Goal: Task Accomplishment & Management: Use online tool/utility

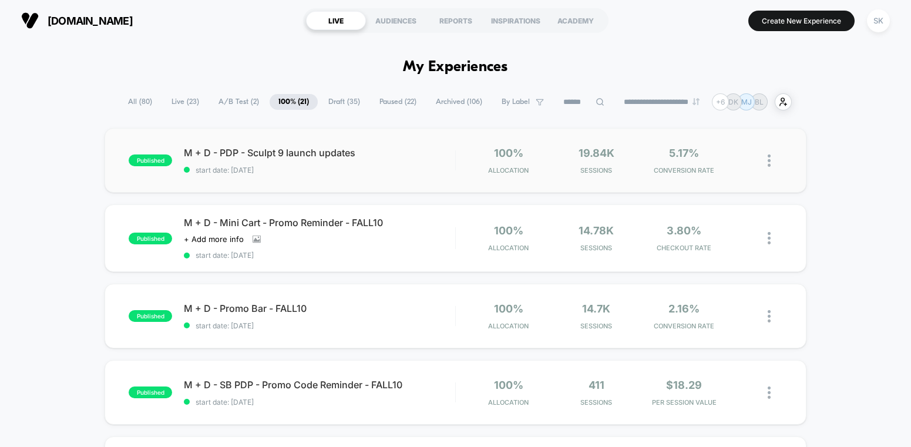
scroll to position [21, 0]
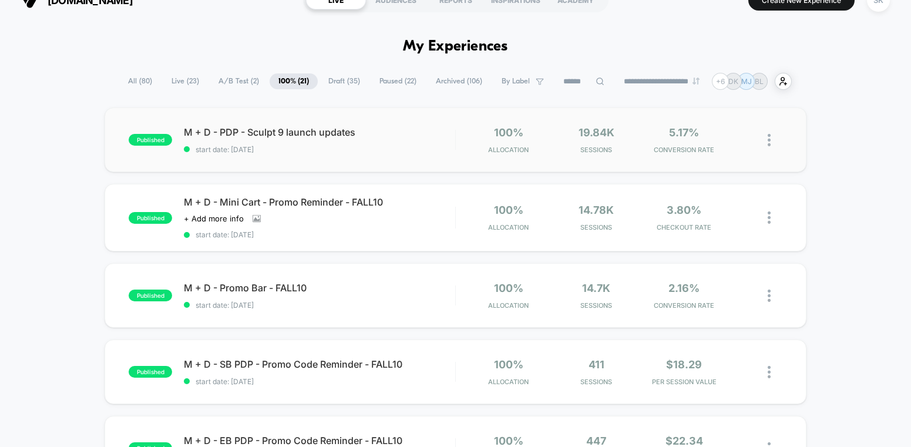
click at [297, 154] on div "published M + D - PDP - Sculpt 9 launch updates start date: [DATE] 100% Allocat…" at bounding box center [455, 139] width 701 height 65
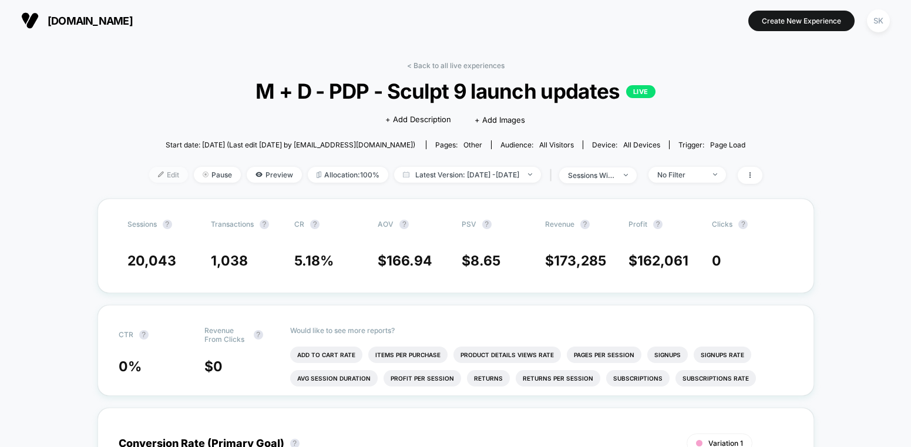
click at [149, 180] on span "Edit" at bounding box center [168, 175] width 39 height 16
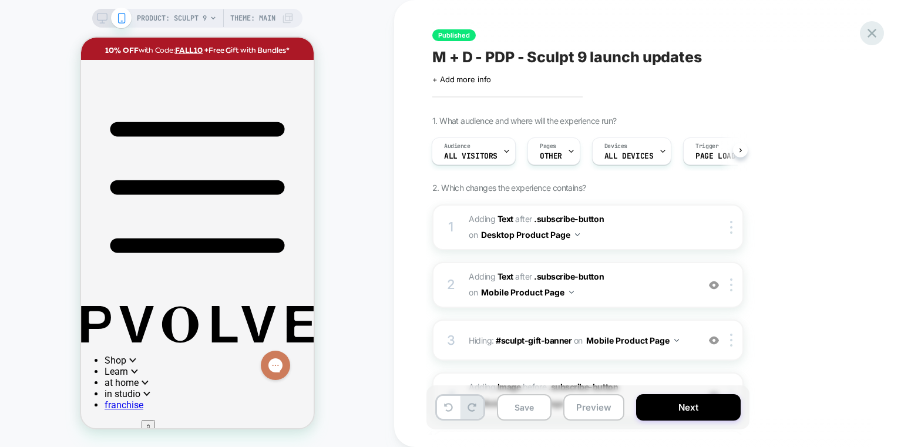
click at [880, 30] on div at bounding box center [872, 33] width 24 height 24
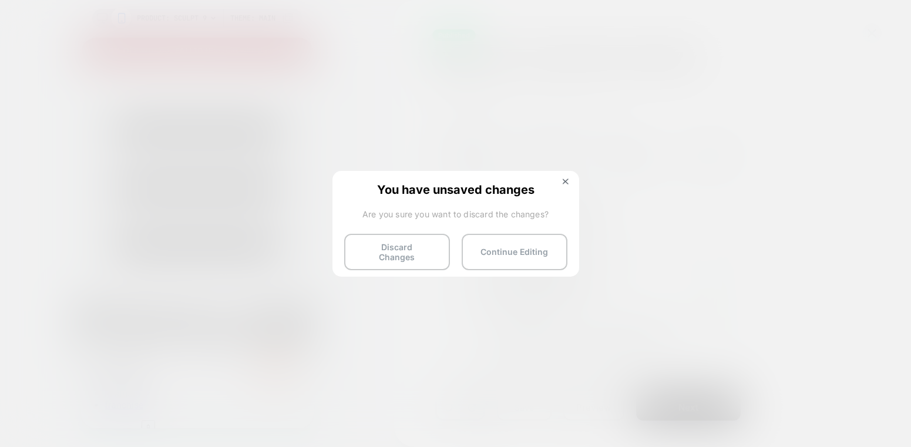
click at [412, 230] on div "You have unsaved changes Are you sure you want to discard the changes? Discard …" at bounding box center [455, 223] width 247 height 104
click at [411, 247] on button "Discard Changes" at bounding box center [397, 252] width 106 height 36
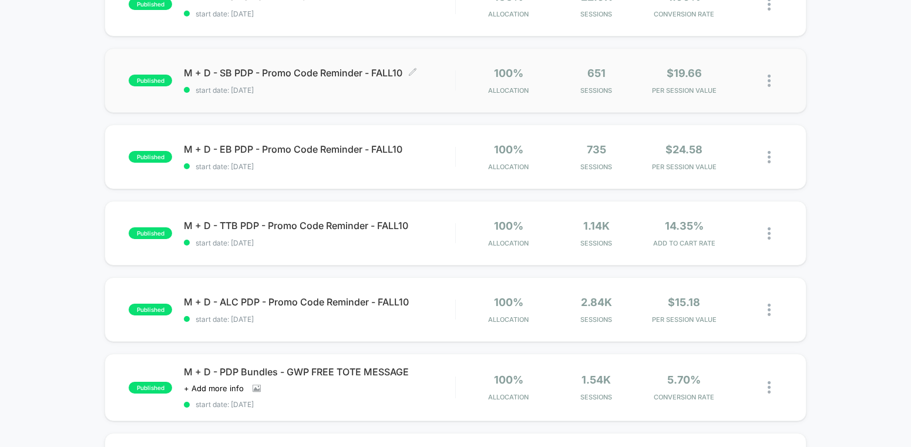
scroll to position [313, 0]
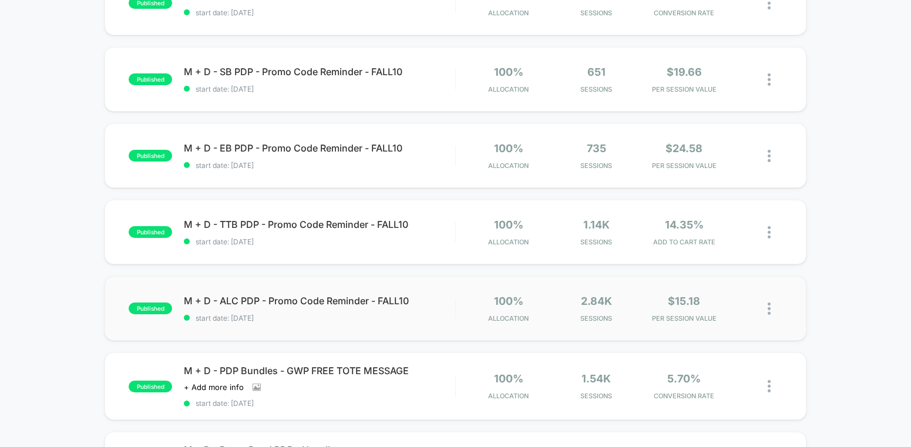
click at [318, 328] on div "published M + D - ALC PDP - Promo Code Reminder - FALL10 start date: [DATE] 100…" at bounding box center [455, 308] width 701 height 65
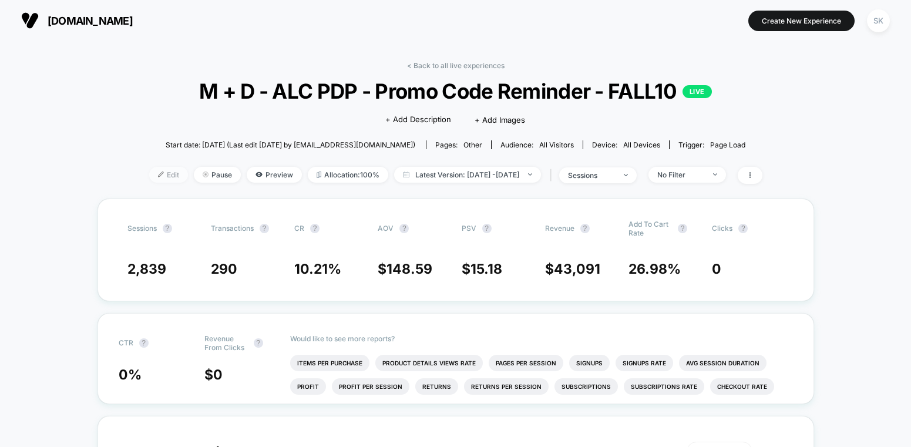
click at [151, 172] on span "Edit" at bounding box center [168, 175] width 39 height 16
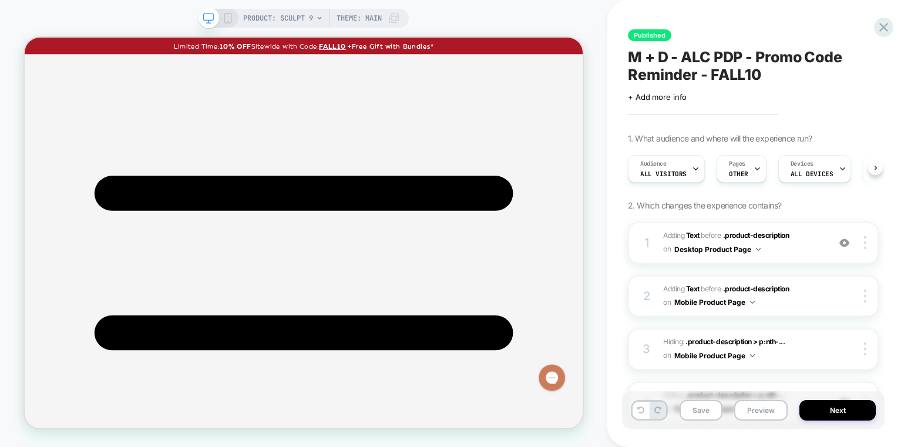
scroll to position [0, 1]
click at [802, 354] on span "Hiding : .product-description > p:nth-... .product-description > p:nth-child(1)…" at bounding box center [743, 349] width 160 height 28
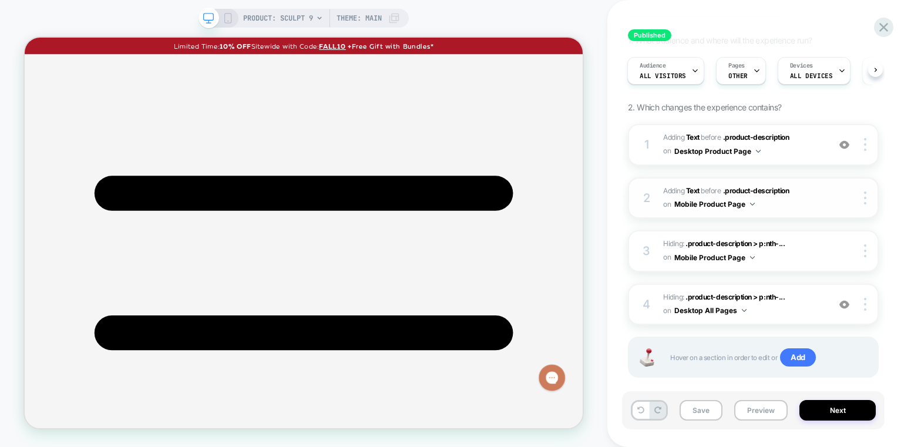
scroll to position [117, 0]
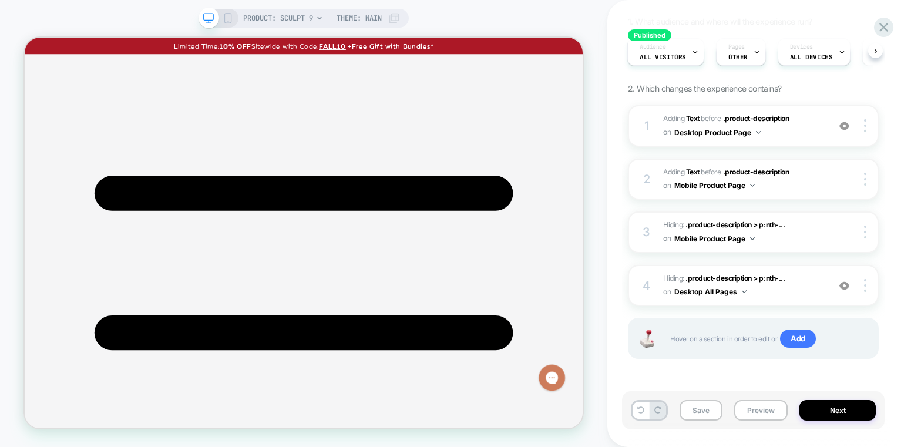
click at [228, 19] on icon at bounding box center [228, 18] width 11 height 11
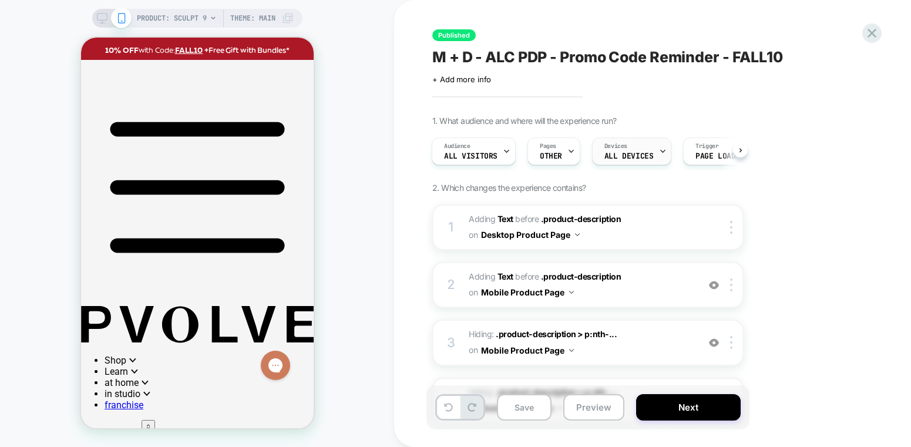
click at [626, 153] on span "ALL DEVICES" at bounding box center [628, 156] width 49 height 8
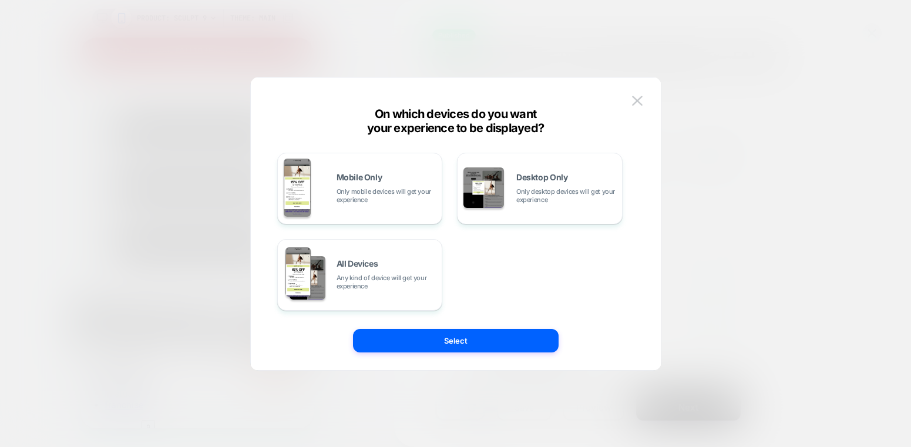
click at [744, 149] on div at bounding box center [455, 223] width 911 height 447
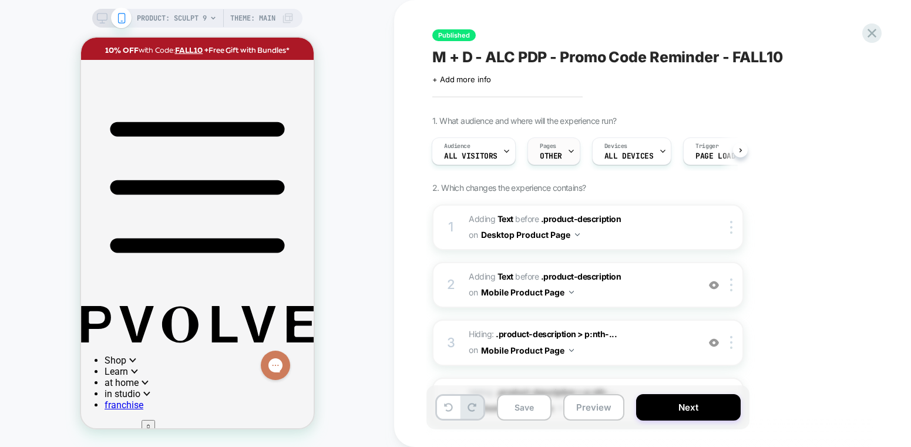
click at [550, 159] on span "OTHER" at bounding box center [551, 156] width 22 height 8
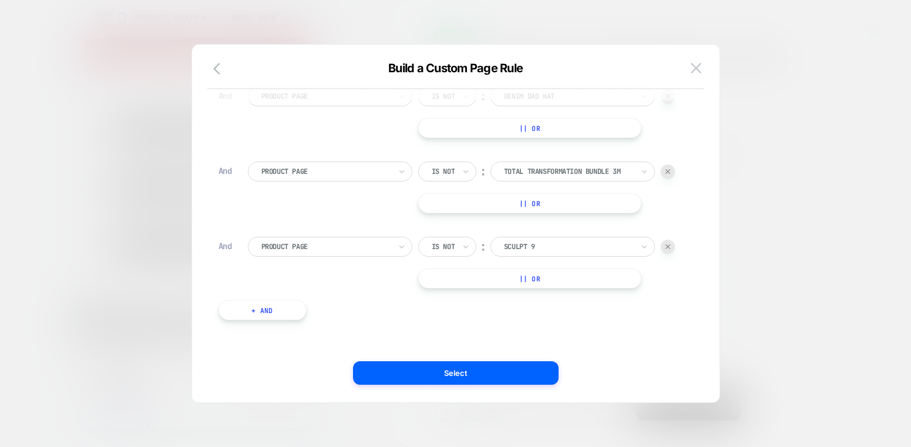
scroll to position [1699, 0]
click at [694, 69] on img at bounding box center [696, 68] width 11 height 10
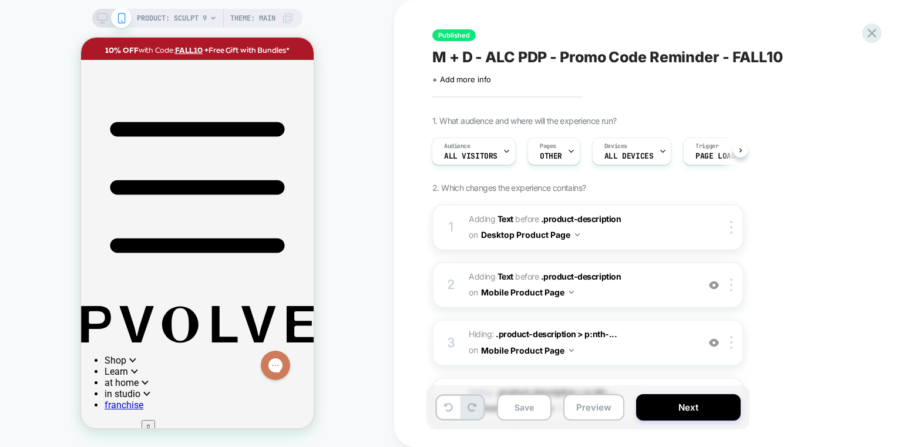
click at [208, 19] on div "PRODUCT: Sculpt 9 Theme: MAIN" at bounding box center [215, 18] width 157 height 19
click at [160, 18] on span "PRODUCT: Sculpt 9" at bounding box center [172, 18] width 70 height 19
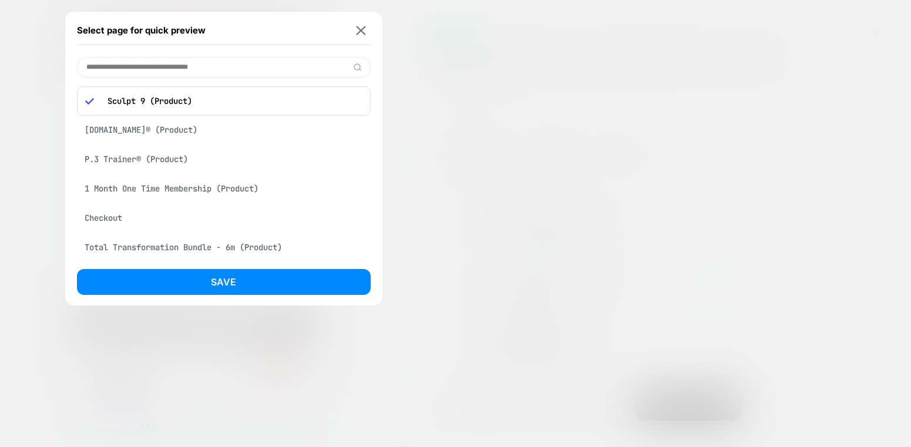
click at [137, 127] on div "[DOMAIN_NAME]® (Product)" at bounding box center [224, 130] width 294 height 22
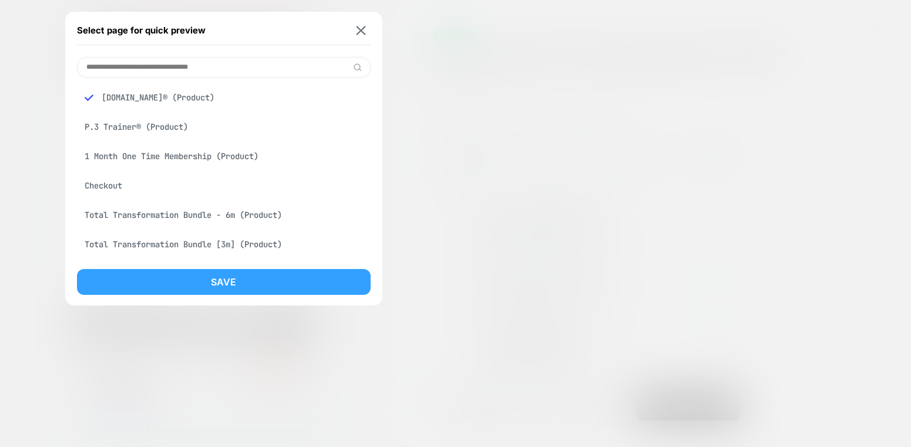
click at [227, 278] on button "Save" at bounding box center [224, 282] width 294 height 26
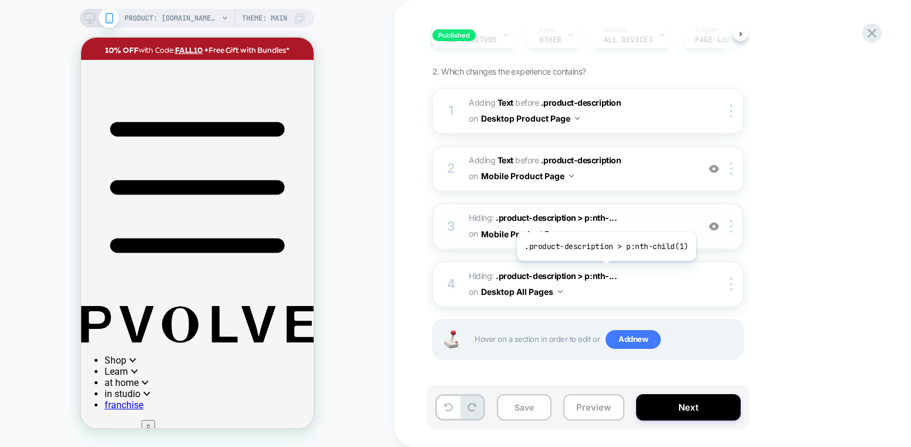
scroll to position [117, 0]
click at [716, 228] on img at bounding box center [714, 226] width 10 height 10
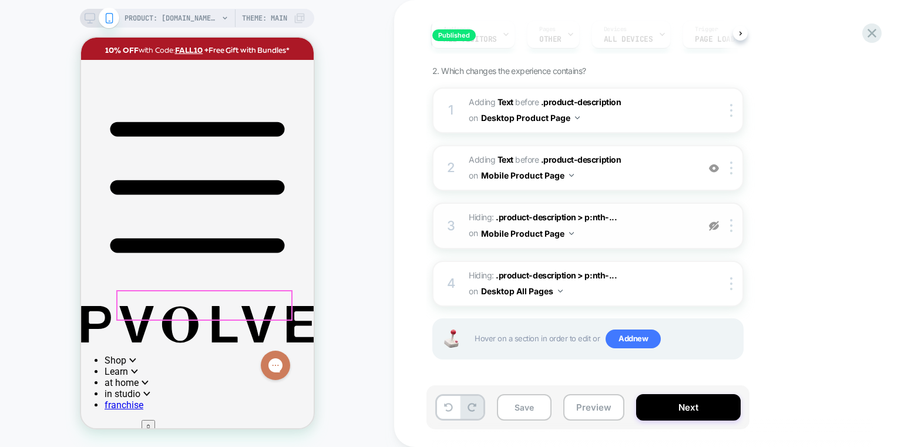
scroll to position [189, 0]
click at [720, 232] on div "3 Hiding : .product-description > p:nth-... .product-description > p:nth-child(…" at bounding box center [587, 226] width 311 height 46
click at [716, 227] on img at bounding box center [714, 226] width 10 height 10
click at [714, 227] on img at bounding box center [714, 226] width 10 height 10
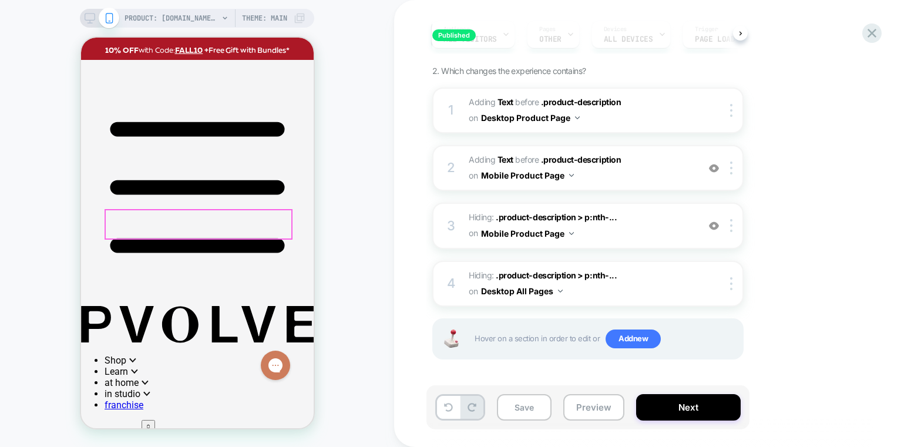
scroll to position [254, 0]
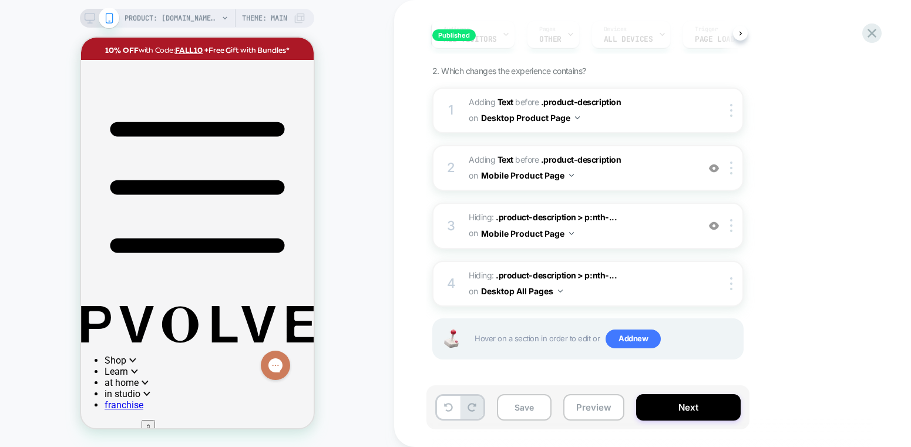
click at [715, 227] on img at bounding box center [714, 226] width 10 height 10
click at [714, 168] on img at bounding box center [714, 168] width 10 height 10
click at [714, 226] on img at bounding box center [714, 226] width 10 height 10
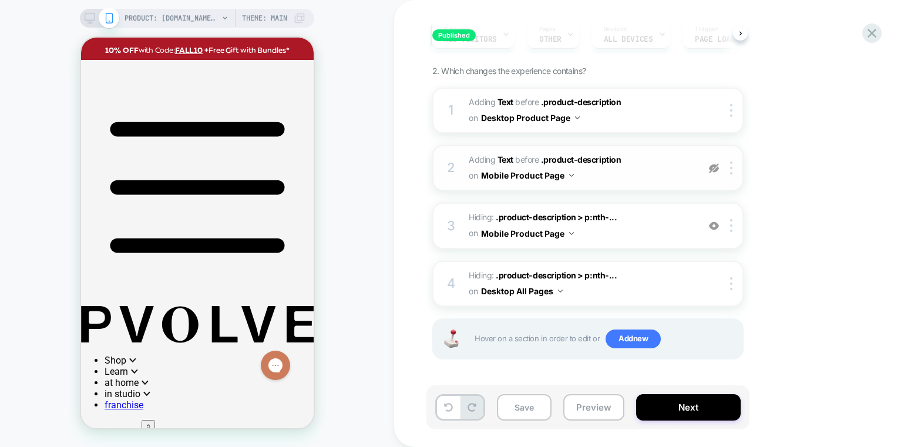
click at [713, 166] on img at bounding box center [714, 168] width 10 height 10
click at [716, 224] on img at bounding box center [714, 226] width 10 height 10
click at [530, 402] on button "Save" at bounding box center [524, 407] width 55 height 26
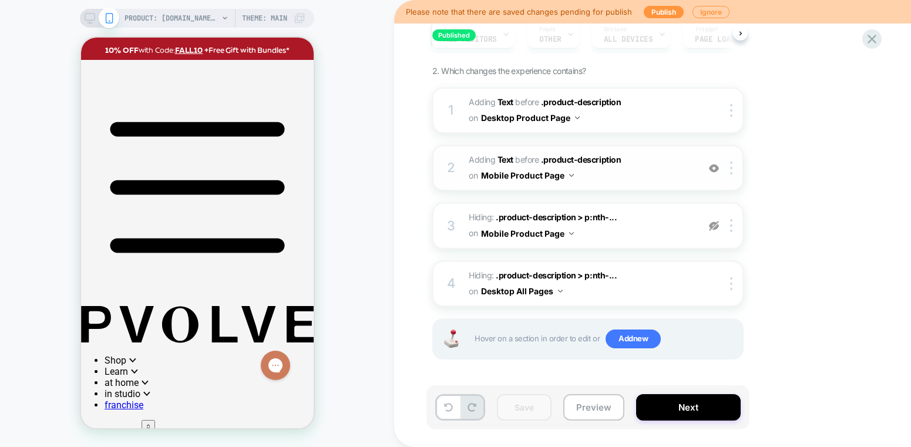
click at [108, 18] on div at bounding box center [100, 18] width 30 height 11
click at [95, 18] on icon at bounding box center [90, 18] width 11 height 11
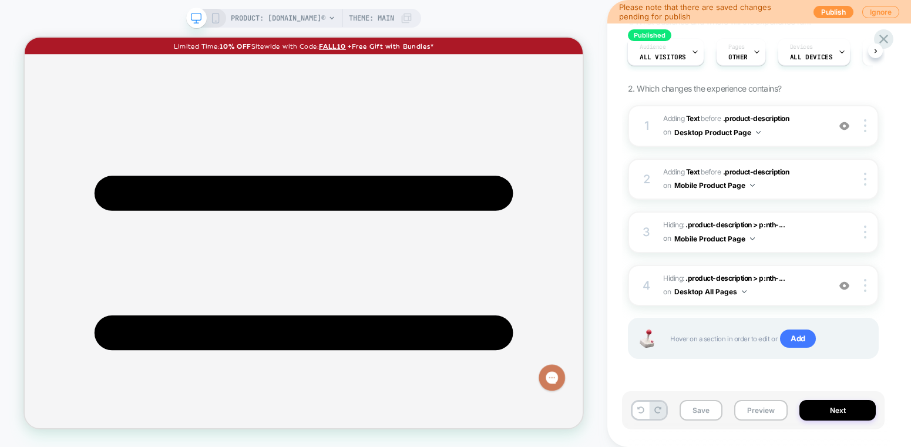
scroll to position [115, 0]
click at [847, 290] on img at bounding box center [844, 287] width 10 height 10
click at [700, 406] on button "Save" at bounding box center [700, 410] width 43 height 21
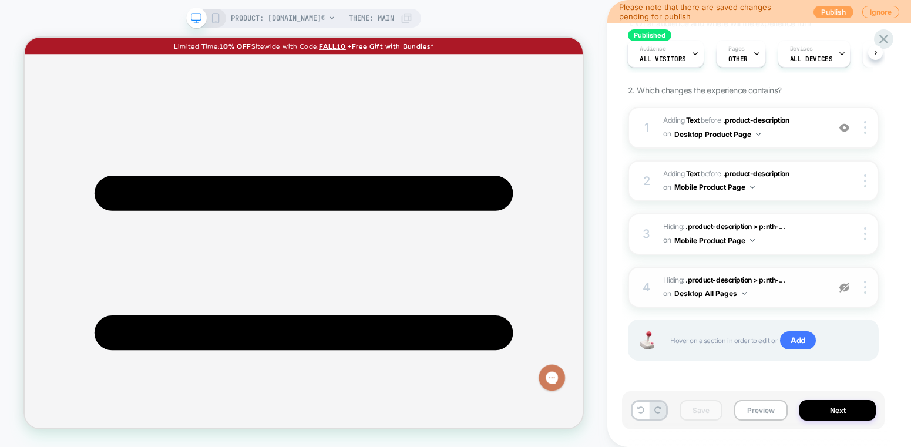
click at [823, 12] on button "Publish" at bounding box center [833, 12] width 40 height 12
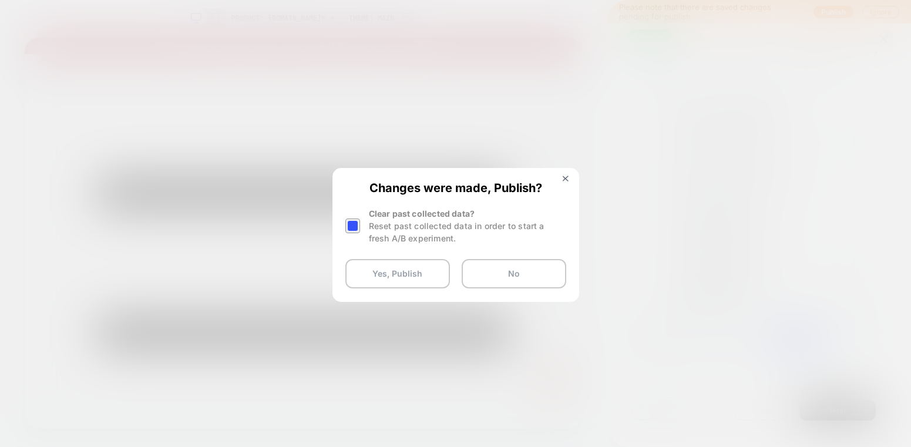
click at [347, 226] on div at bounding box center [352, 225] width 15 height 15
click at [367, 268] on button "Yes, Publish" at bounding box center [397, 273] width 105 height 29
